Goal: Task Accomplishment & Management: Manage account settings

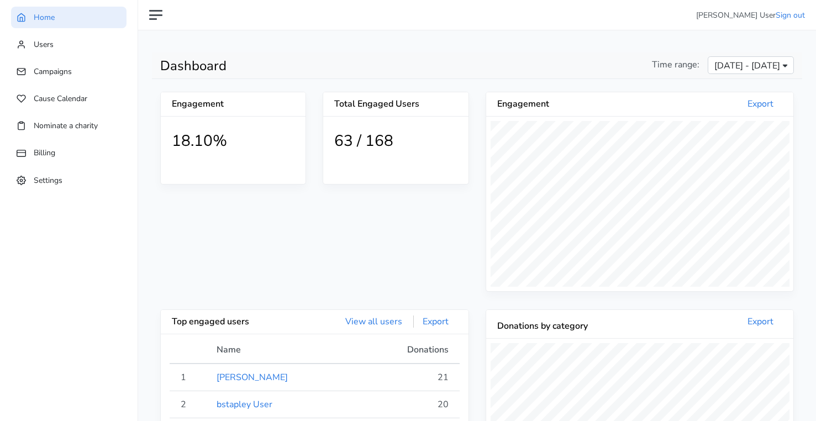
scroll to position [203, 307]
click at [714, 61] on span "[DATE] - [DATE]" at bounding box center [747, 65] width 66 height 13
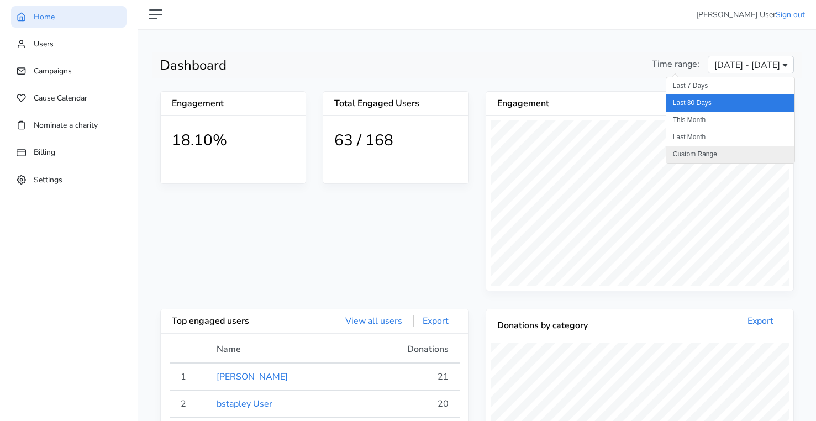
scroll to position [2, 0]
click at [707, 155] on li "Custom Range" at bounding box center [730, 153] width 128 height 17
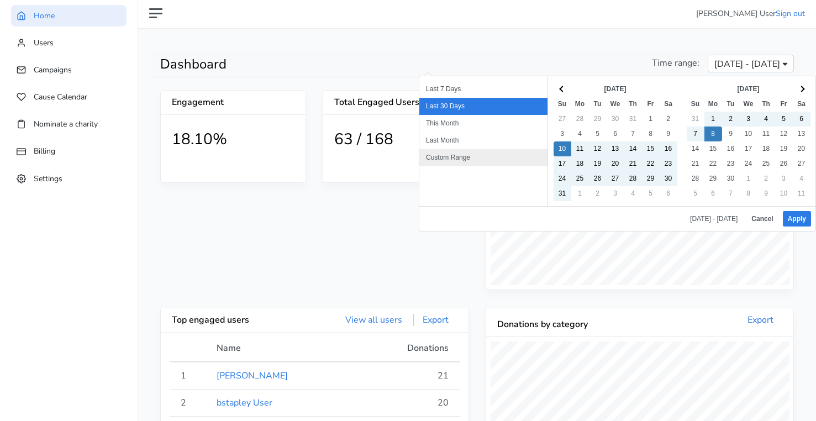
scroll to position [0, 0]
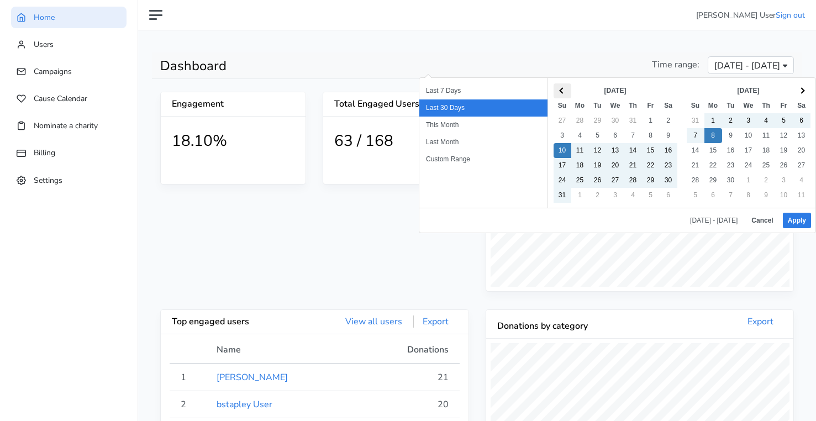
click at [565, 92] on th at bounding box center [562, 90] width 18 height 15
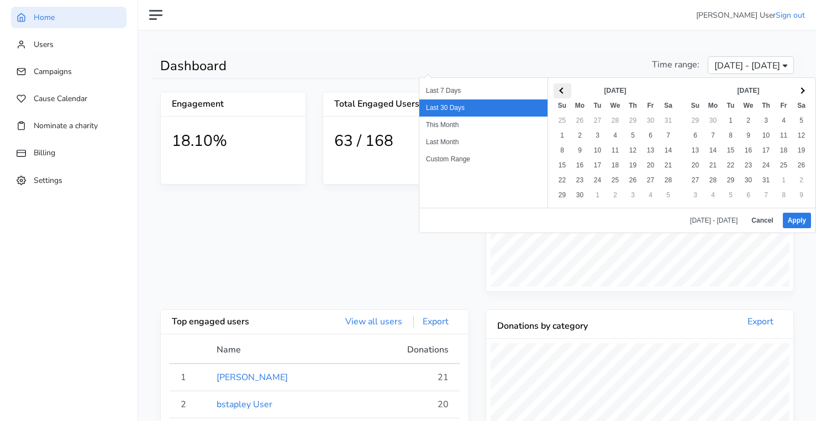
click at [565, 92] on th at bounding box center [562, 90] width 18 height 15
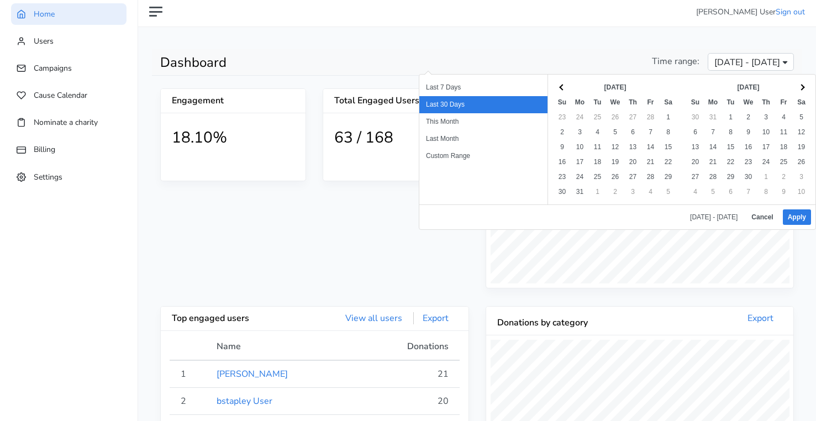
click at [565, 92] on th at bounding box center [562, 87] width 18 height 15
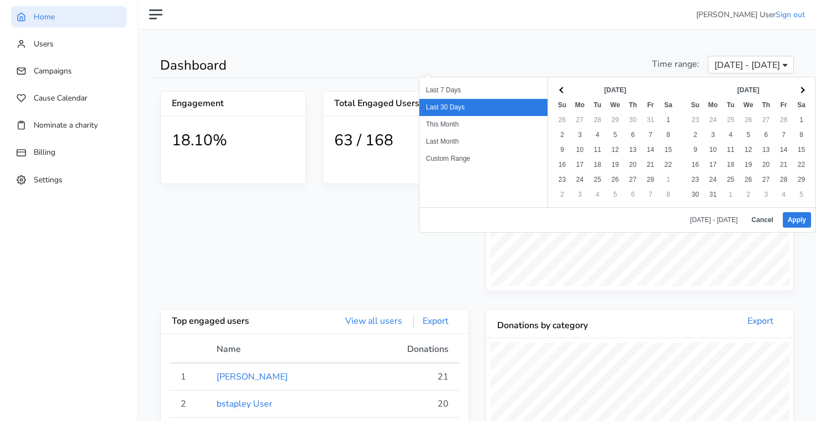
click at [565, 92] on th at bounding box center [562, 90] width 18 height 15
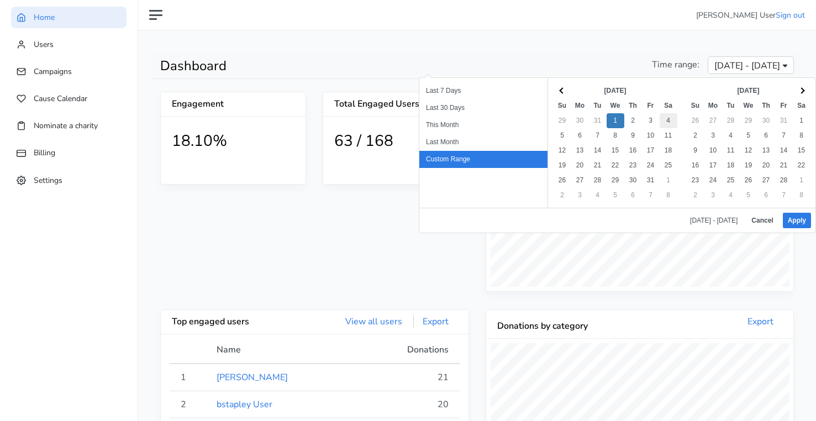
scroll to position [1, 0]
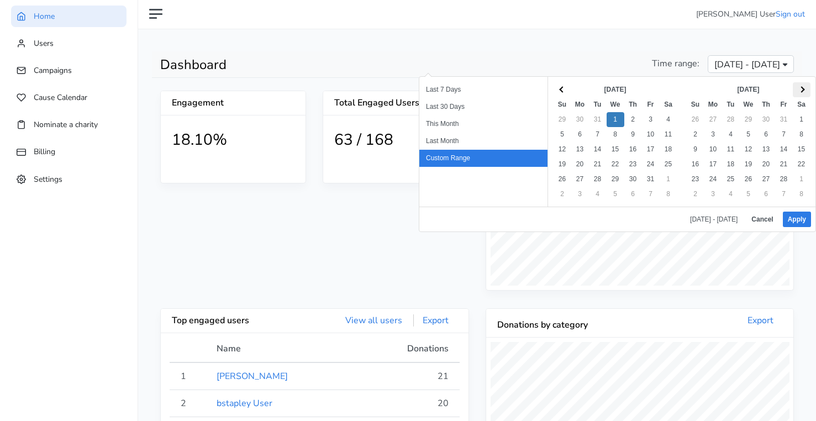
click at [801, 84] on th at bounding box center [801, 89] width 18 height 15
click at [801, 84] on th at bounding box center [801, 90] width 18 height 15
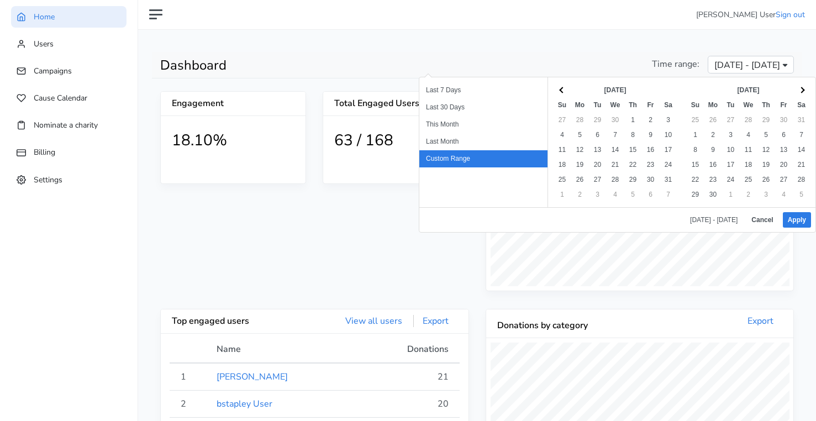
click at [801, 84] on th at bounding box center [801, 90] width 18 height 15
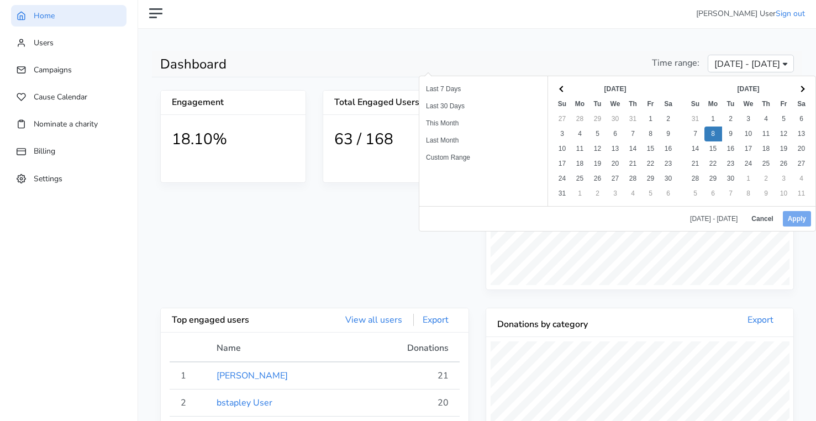
scroll to position [0, 0]
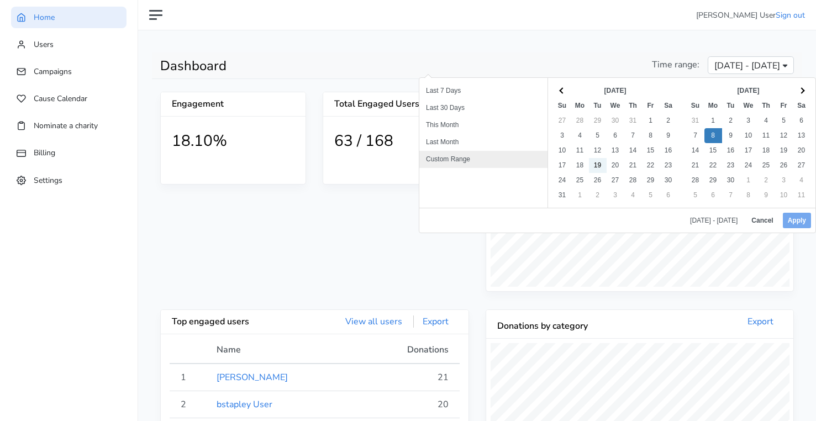
click at [457, 161] on li "Custom Range" at bounding box center [483, 159] width 128 height 17
click at [714, 70] on span "[DATE] - [DATE]" at bounding box center [747, 65] width 66 height 13
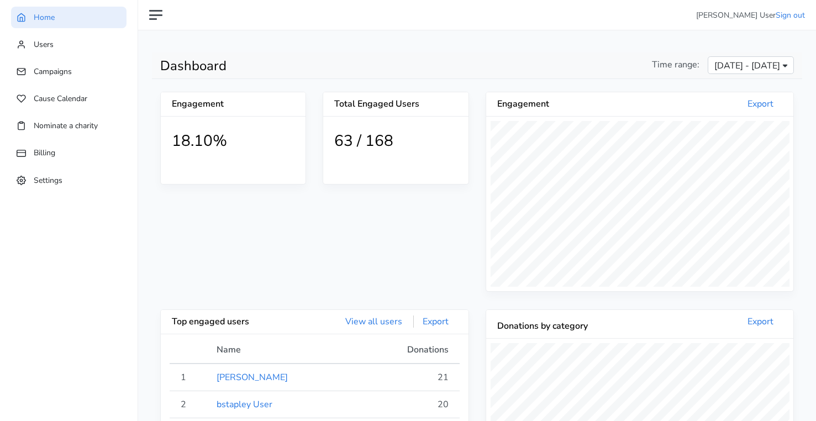
click at [714, 70] on span "[DATE] - [DATE]" at bounding box center [747, 65] width 66 height 13
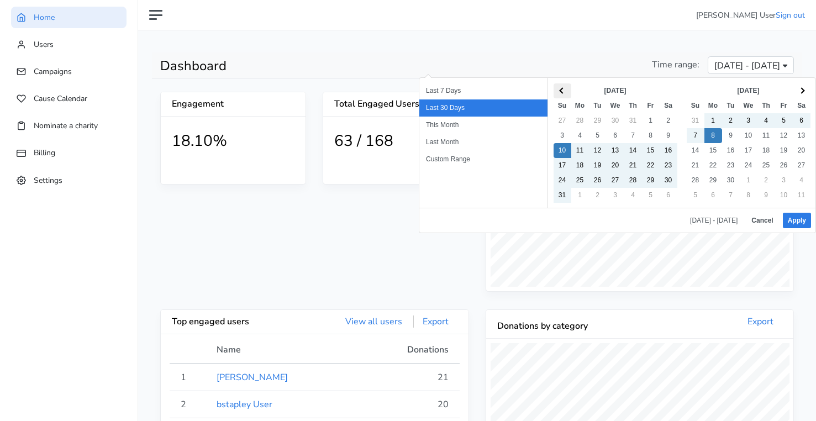
click at [568, 92] on th at bounding box center [562, 90] width 18 height 15
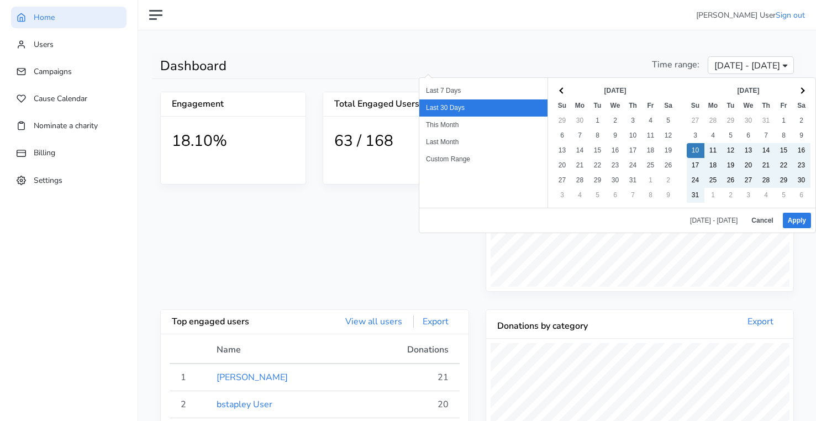
click at [568, 92] on th at bounding box center [562, 90] width 18 height 15
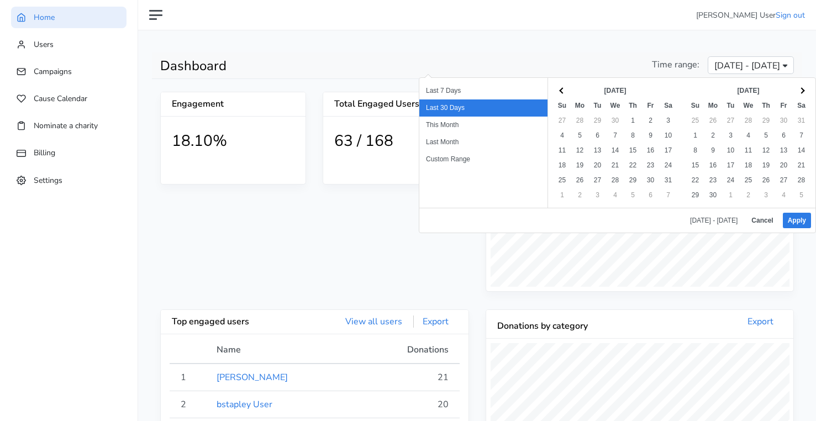
click at [568, 92] on th at bounding box center [562, 90] width 18 height 15
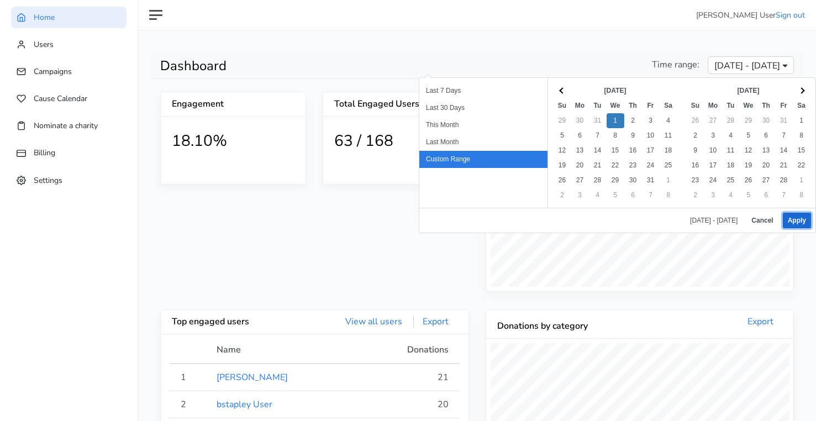
click at [797, 222] on button "Apply" at bounding box center [796, 220] width 28 height 15
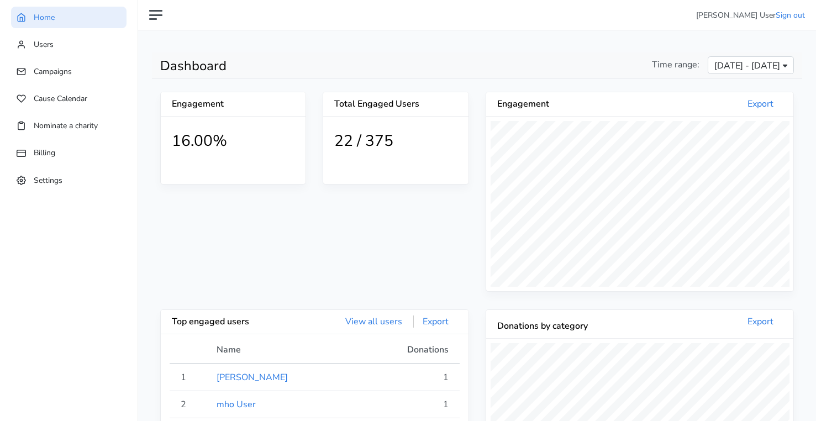
scroll to position [203, 307]
click at [729, 68] on span "[DATE] - [DATE]" at bounding box center [747, 65] width 66 height 13
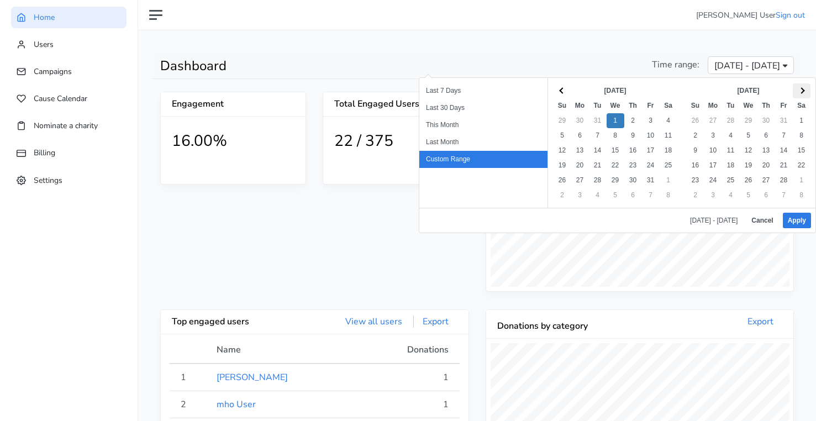
click at [802, 91] on span at bounding box center [801, 90] width 6 height 6
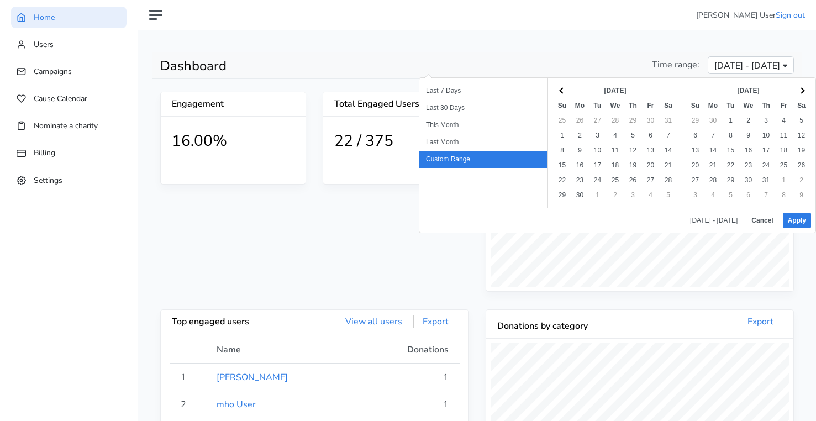
click at [802, 91] on span at bounding box center [801, 90] width 6 height 6
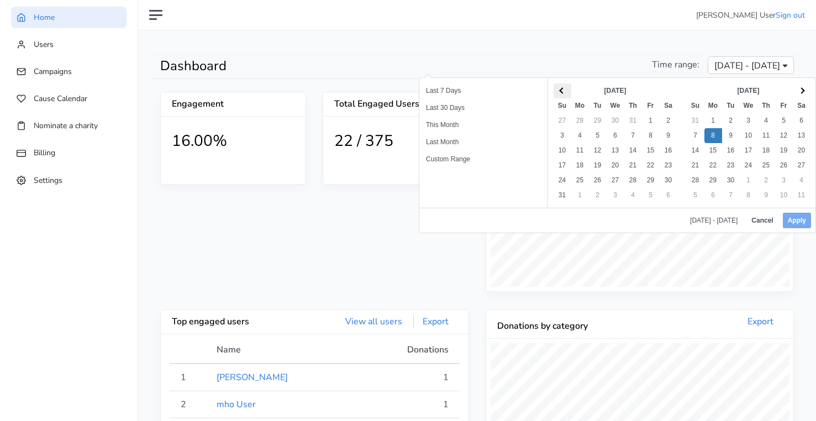
click at [564, 93] on th at bounding box center [562, 90] width 18 height 15
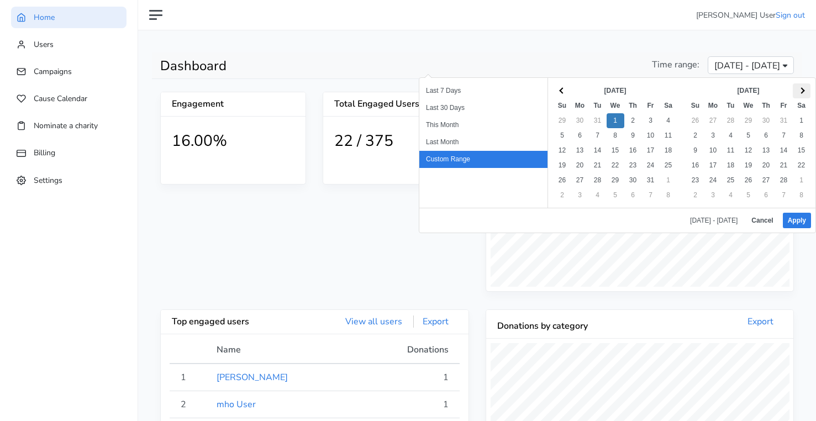
click at [802, 89] on span at bounding box center [801, 90] width 6 height 6
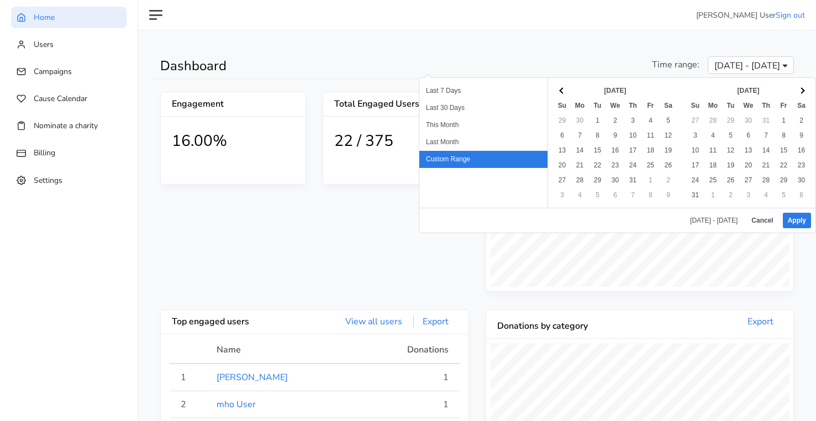
click at [802, 89] on span at bounding box center [801, 90] width 6 height 6
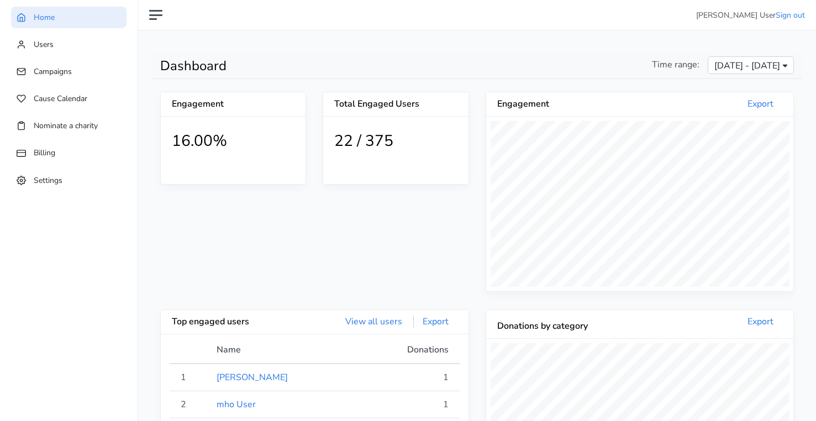
drag, startPoint x: 311, startPoint y: 193, endPoint x: 322, endPoint y: 193, distance: 10.5
click at [311, 193] on div "Engagement 16.00% Total Engaged Users 22 / 375" at bounding box center [314, 201] width 309 height 218
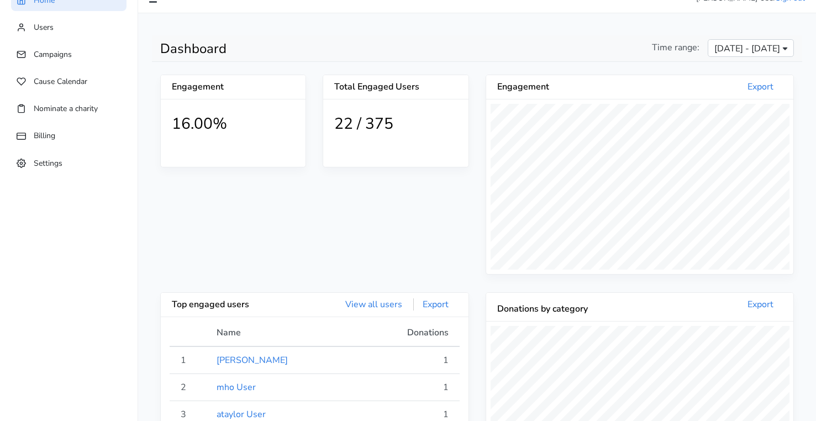
scroll to position [0, 0]
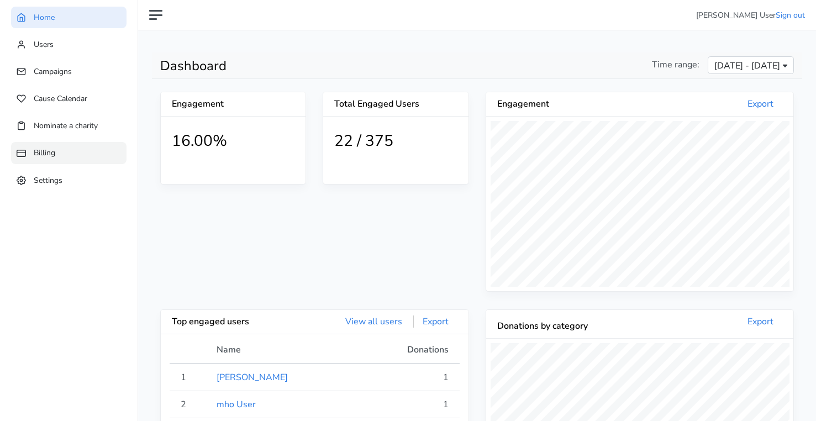
click at [73, 155] on link "Billing" at bounding box center [68, 153] width 115 height 22
click at [50, 49] on span "Users" at bounding box center [44, 44] width 20 height 10
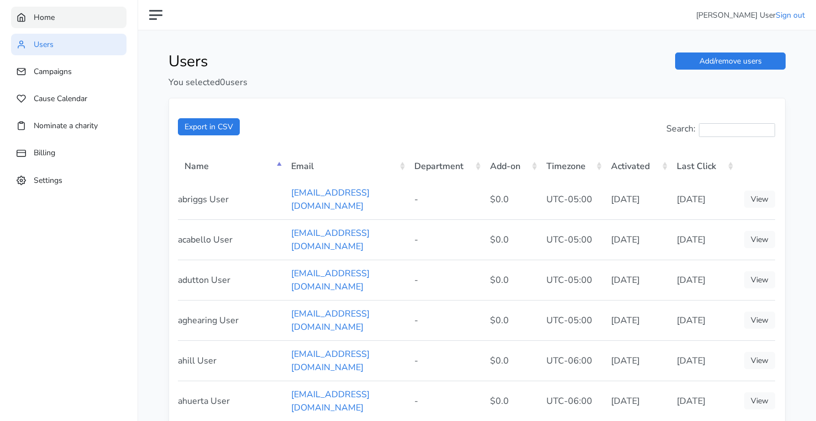
click at [30, 19] on link "Home" at bounding box center [68, 18] width 115 height 22
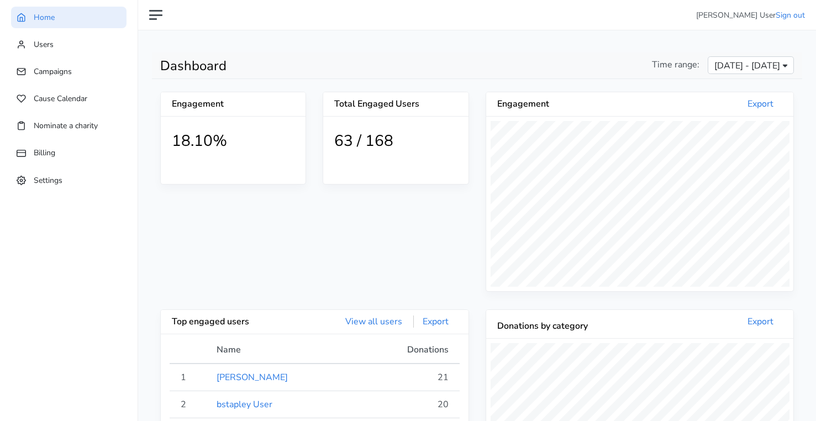
click at [36, 166] on ul "Home Users Campaigns Cause Calendar Nominate a charity Billing Settings" at bounding box center [68, 113] width 137 height 227
click at [38, 160] on link "Billing" at bounding box center [68, 153] width 115 height 22
